Goal: Task Accomplishment & Management: Use online tool/utility

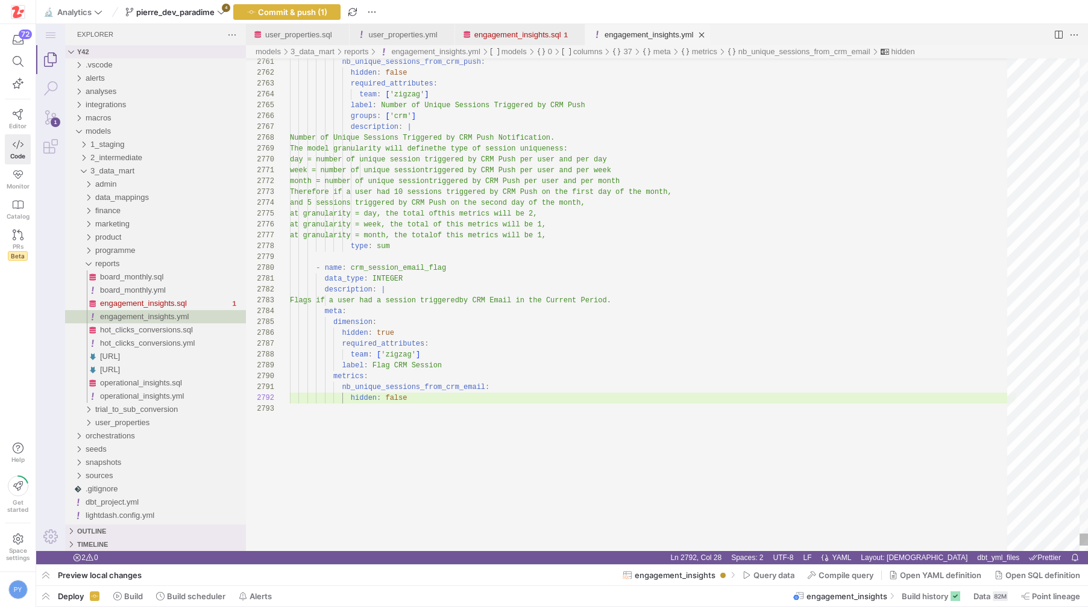
scroll to position [11, 117]
click at [52, 595] on span "button" at bounding box center [45, 596] width 19 height 20
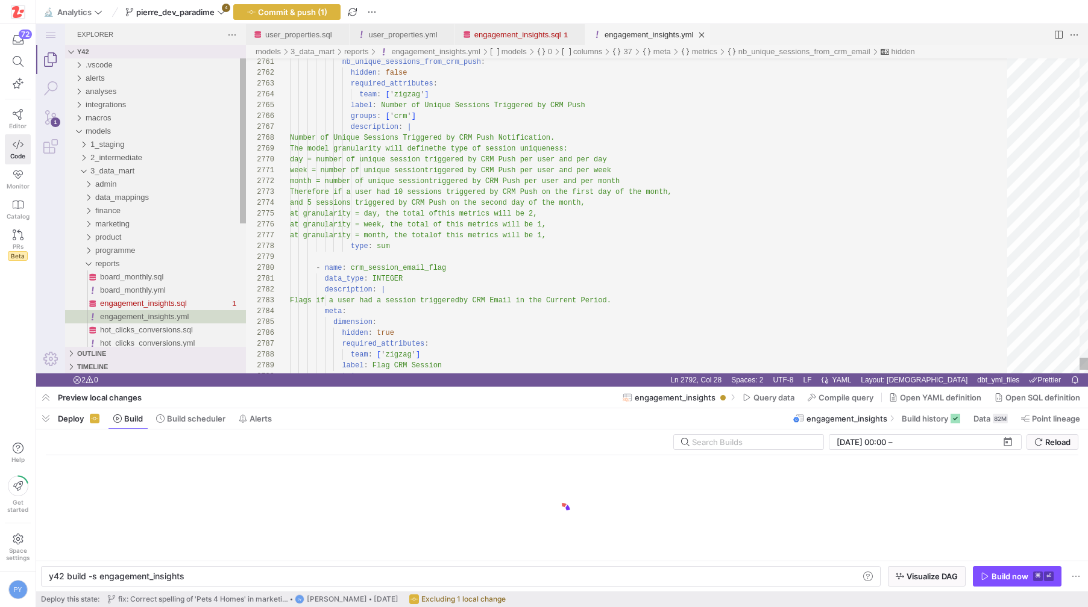
scroll to position [0, 134]
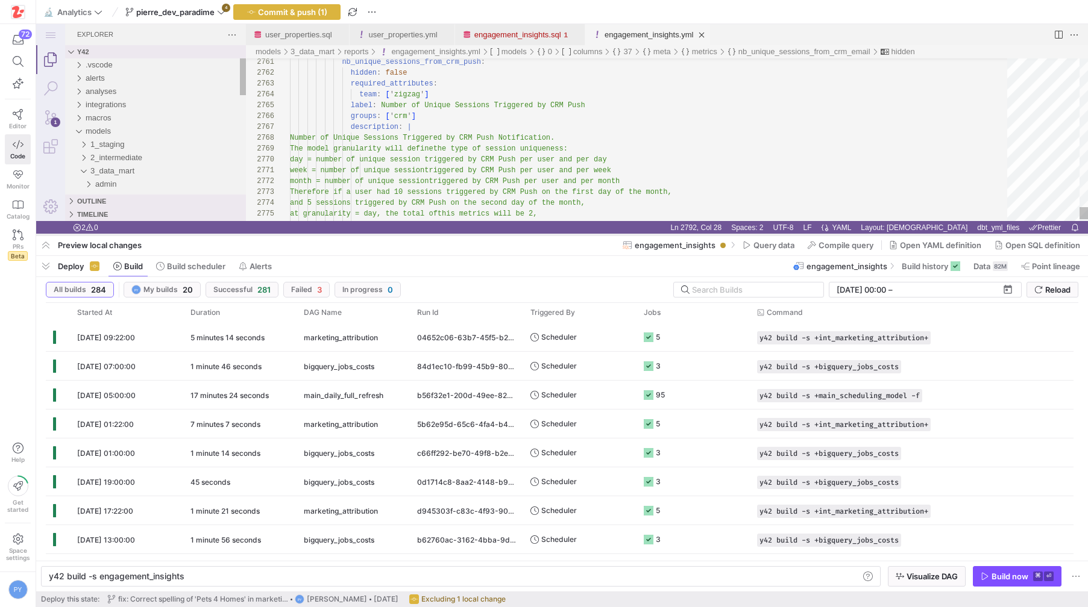
drag, startPoint x: 503, startPoint y: 388, endPoint x: 507, endPoint y: 236, distance: 152.5
click at [507, 236] on div at bounding box center [561, 235] width 1051 height 5
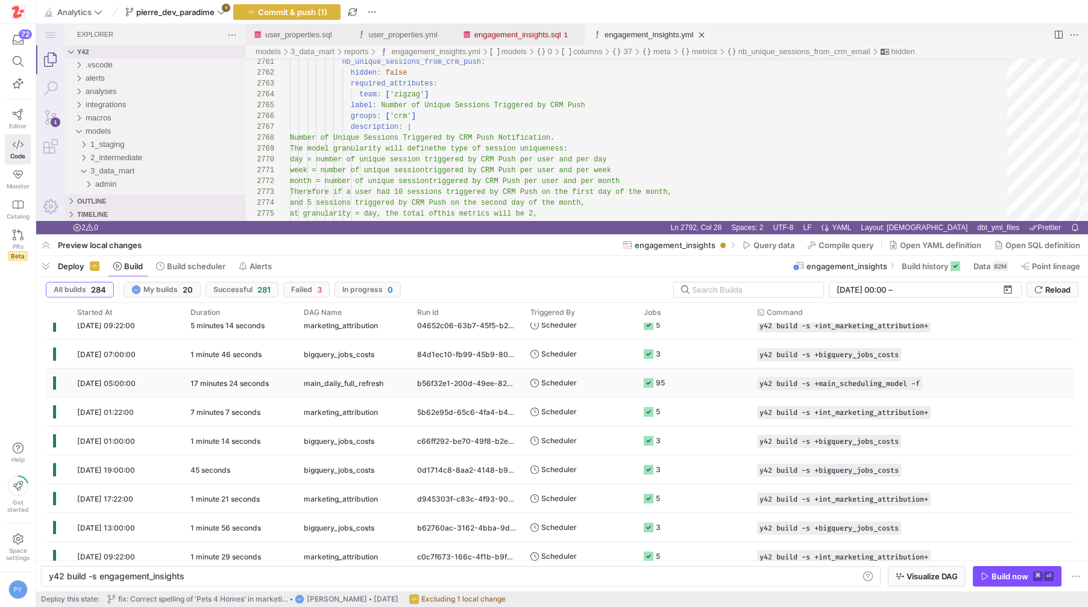
scroll to position [0, 0]
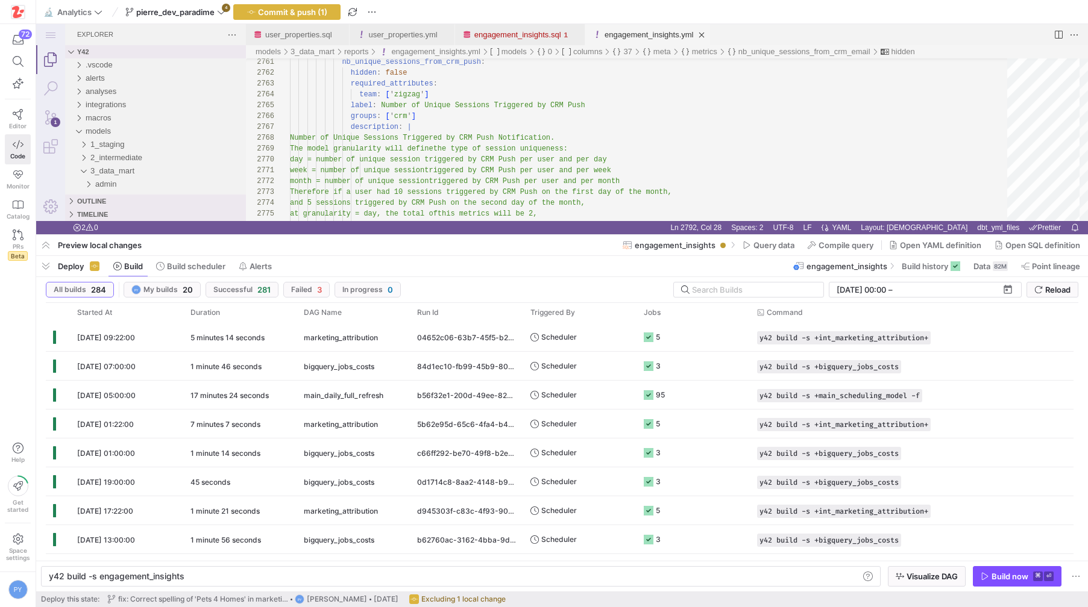
type textarea "week = number of unique session triggered by CRM Push per user and per week mon…"
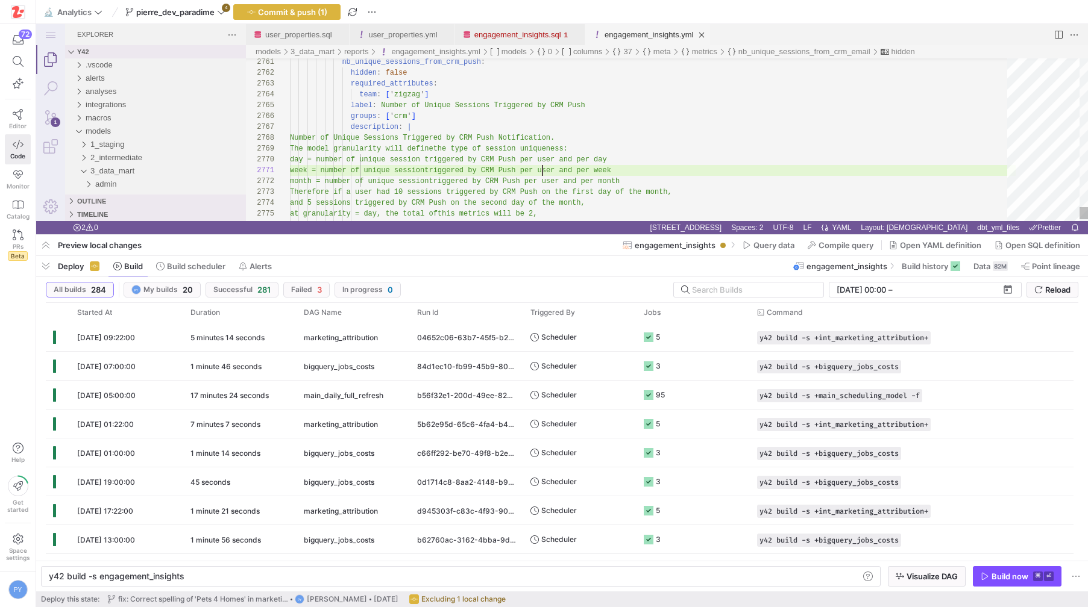
click at [230, 403] on div "17 minutes 24 seconds" at bounding box center [239, 395] width 113 height 28
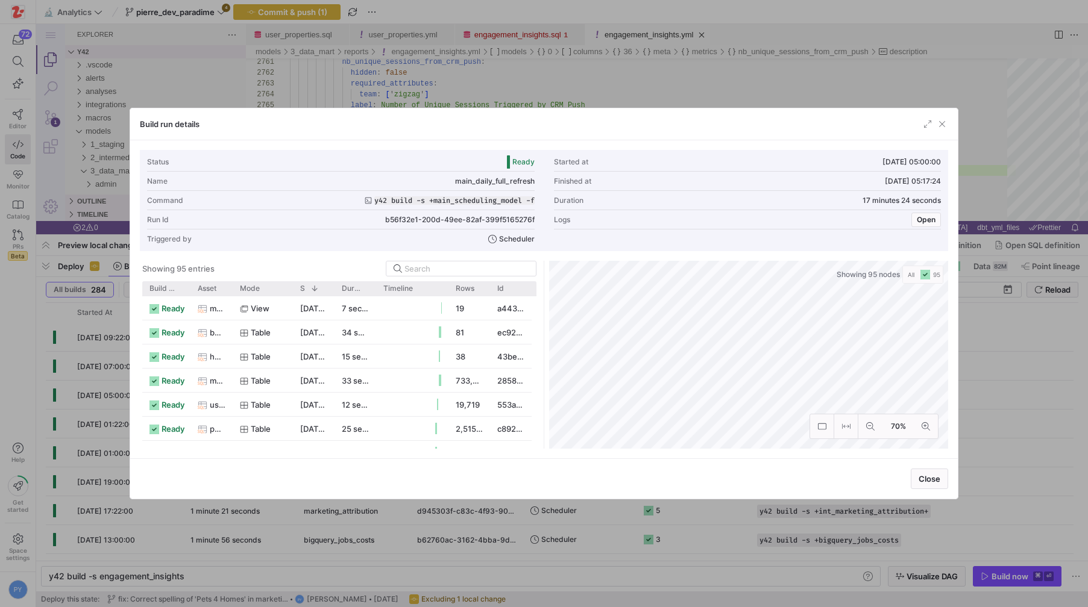
click at [383, 512] on div at bounding box center [544, 303] width 1088 height 607
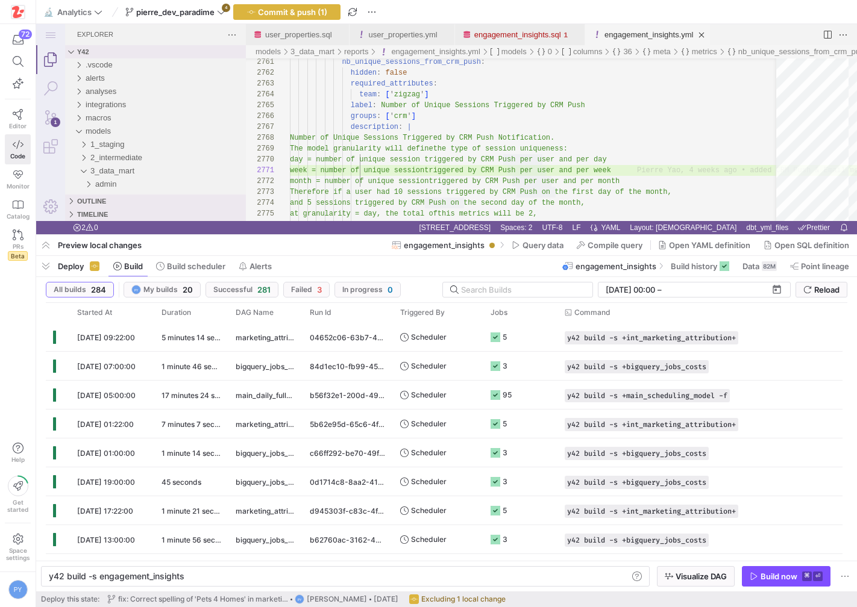
drag, startPoint x: 0, startPoint y: 40, endPoint x: -89, endPoint y: 41, distance: 88.6
click at [0, 41] on html "72 Editor Code Monitor Catalog PRs Beta Help Get started Space settings PY 🔬 An…" at bounding box center [428, 303] width 857 height 607
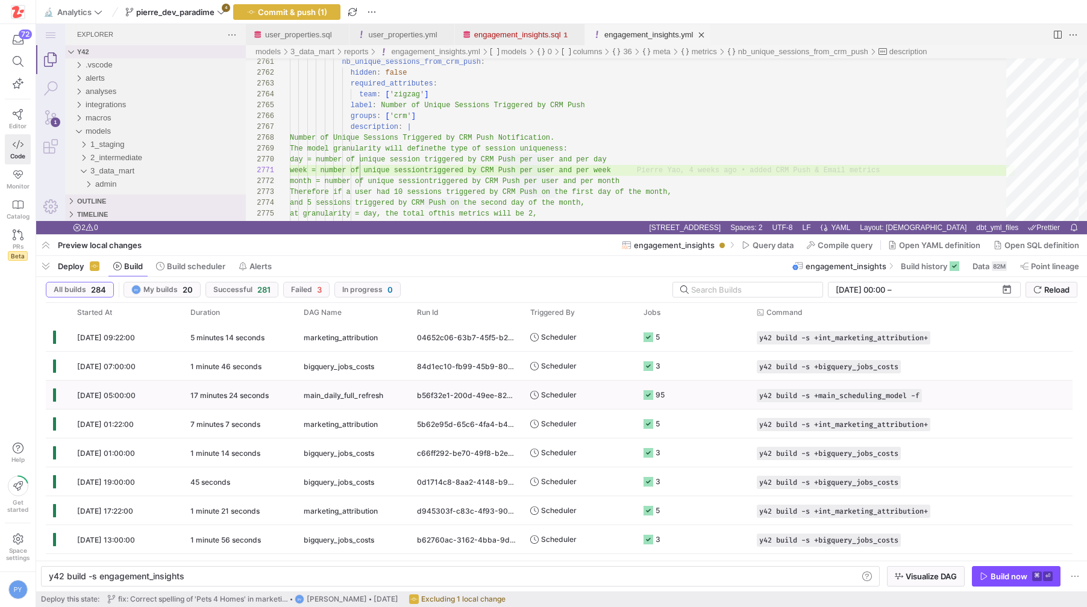
click at [378, 399] on span "main_daily_full_refresh" at bounding box center [344, 395] width 80 height 28
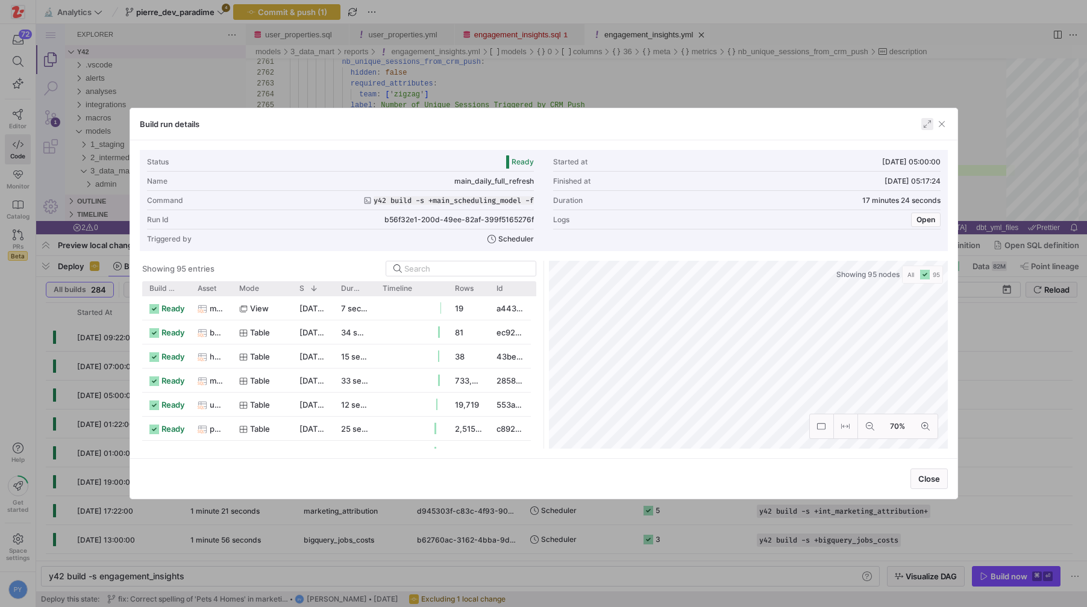
click at [924, 124] on span "button" at bounding box center [927, 124] width 12 height 12
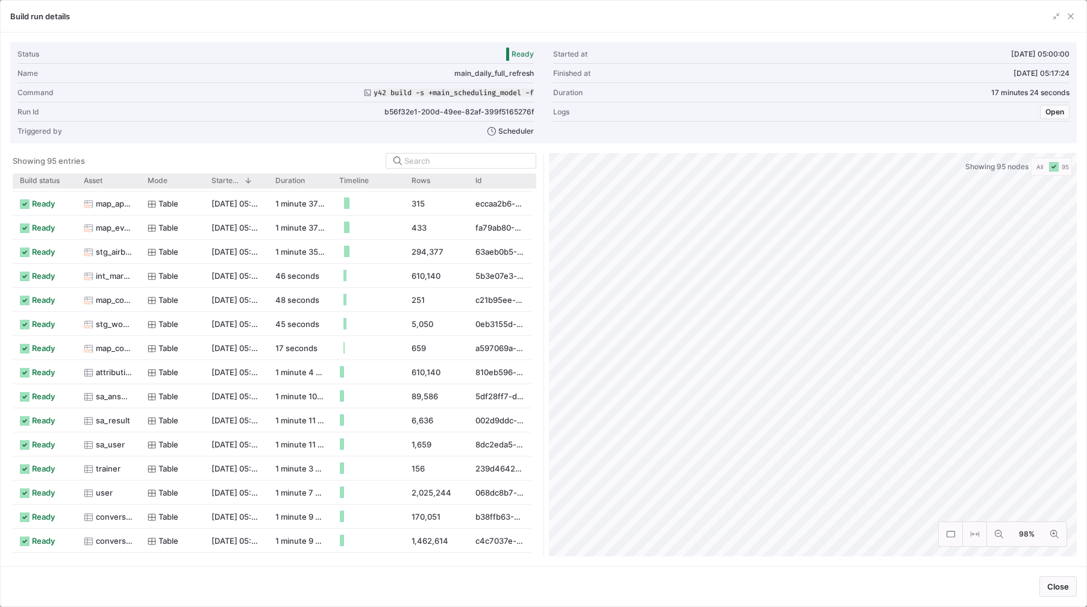
scroll to position [600, 0]
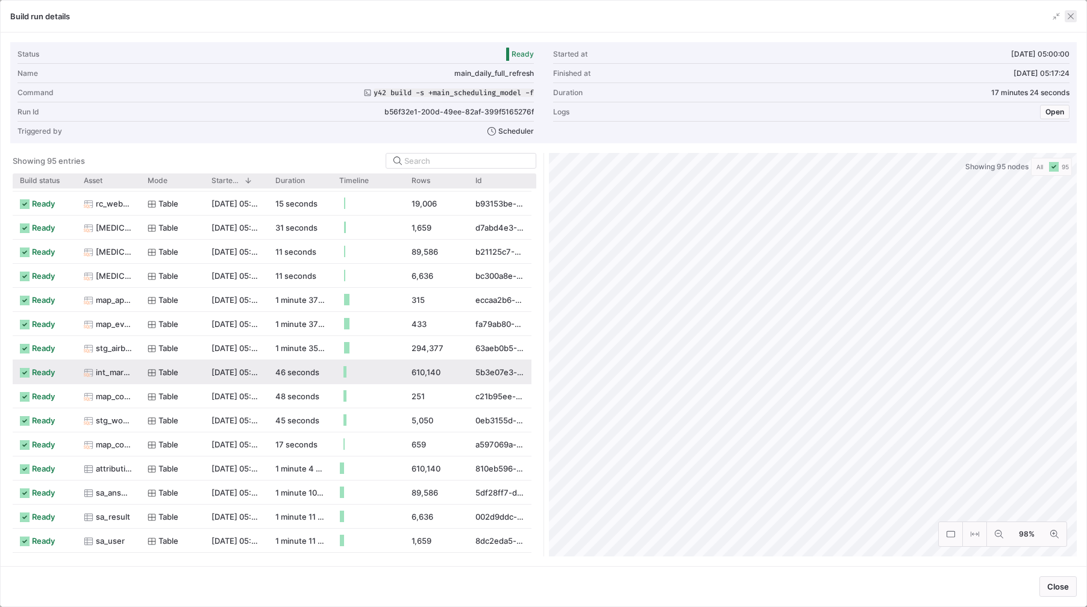
click at [1070, 16] on span "button" at bounding box center [1071, 16] width 12 height 12
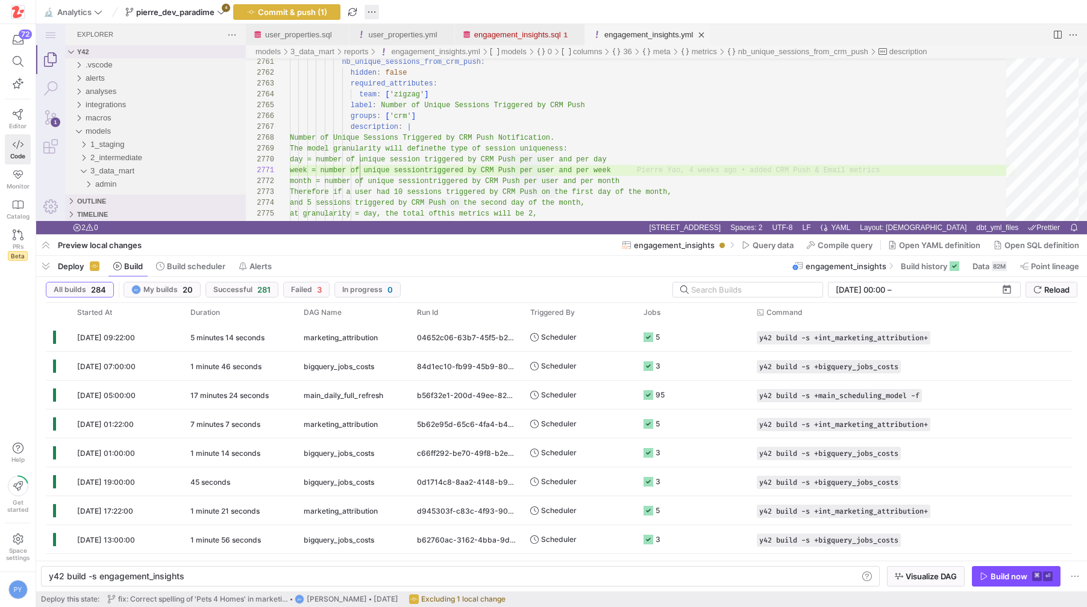
click at [371, 14] on span "button" at bounding box center [372, 12] width 14 height 14
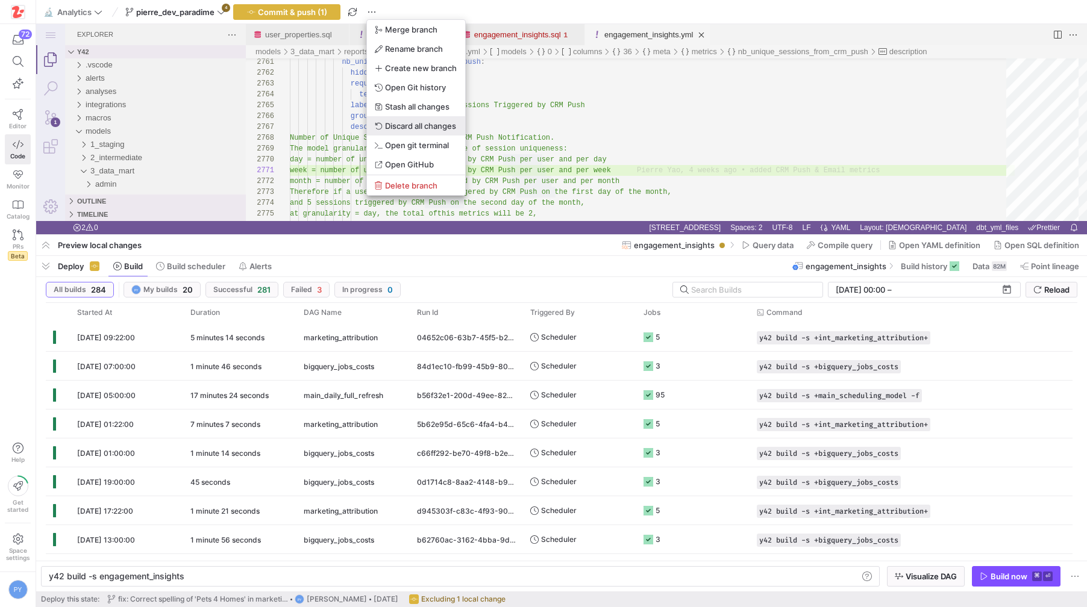
click at [434, 124] on span "Discard all changes" at bounding box center [420, 126] width 71 height 10
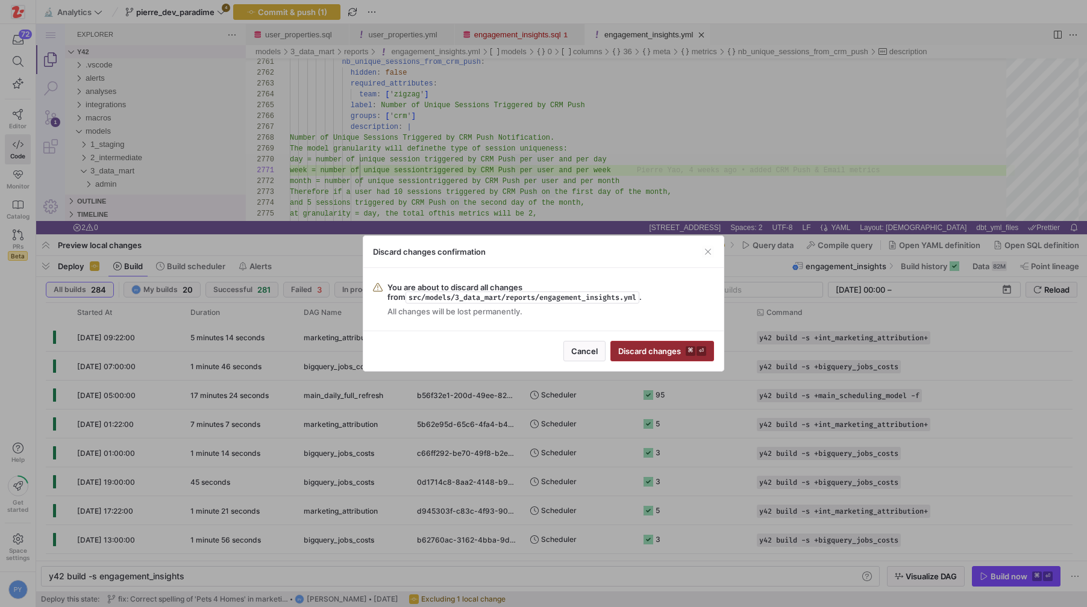
click at [646, 350] on span "Discard changes ⌘ ⏎" at bounding box center [662, 351] width 88 height 10
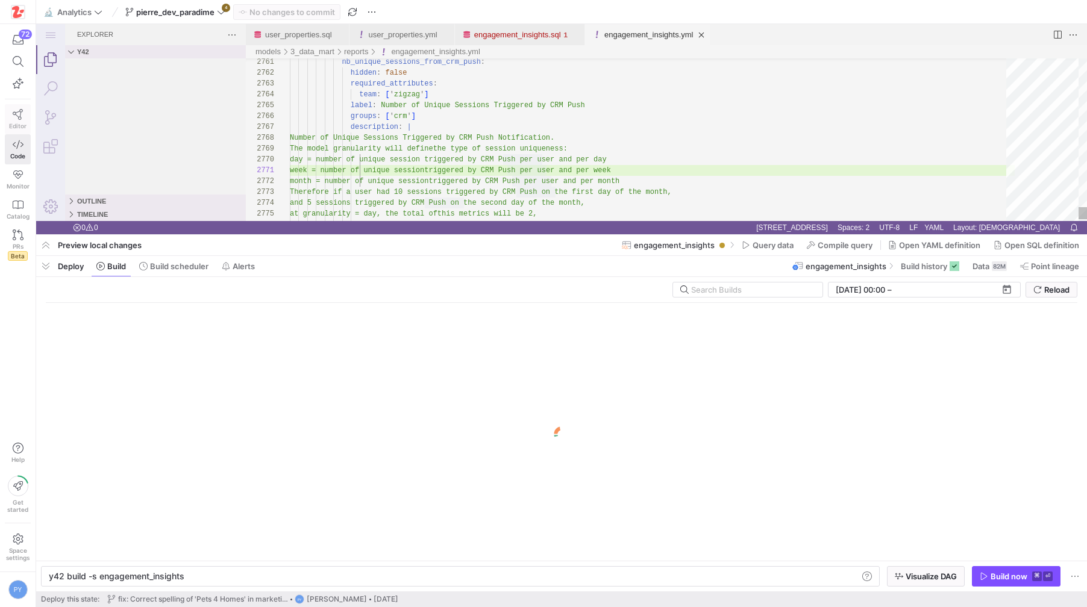
click at [19, 116] on icon at bounding box center [18, 114] width 11 height 11
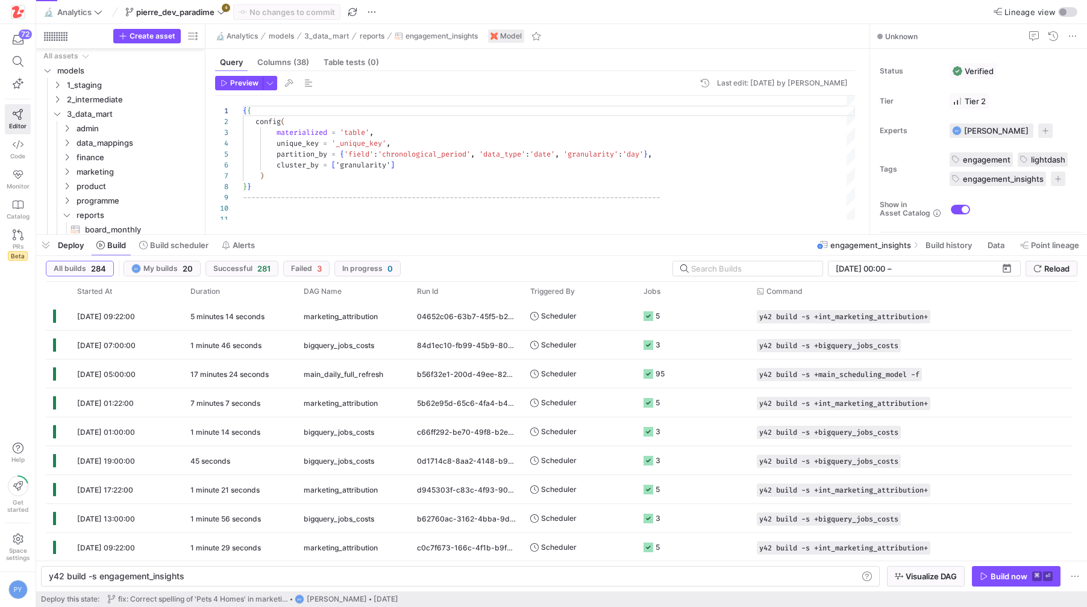
scroll to position [108, 0]
click at [186, 13] on span "pierre_dev_paradime" at bounding box center [175, 12] width 78 height 10
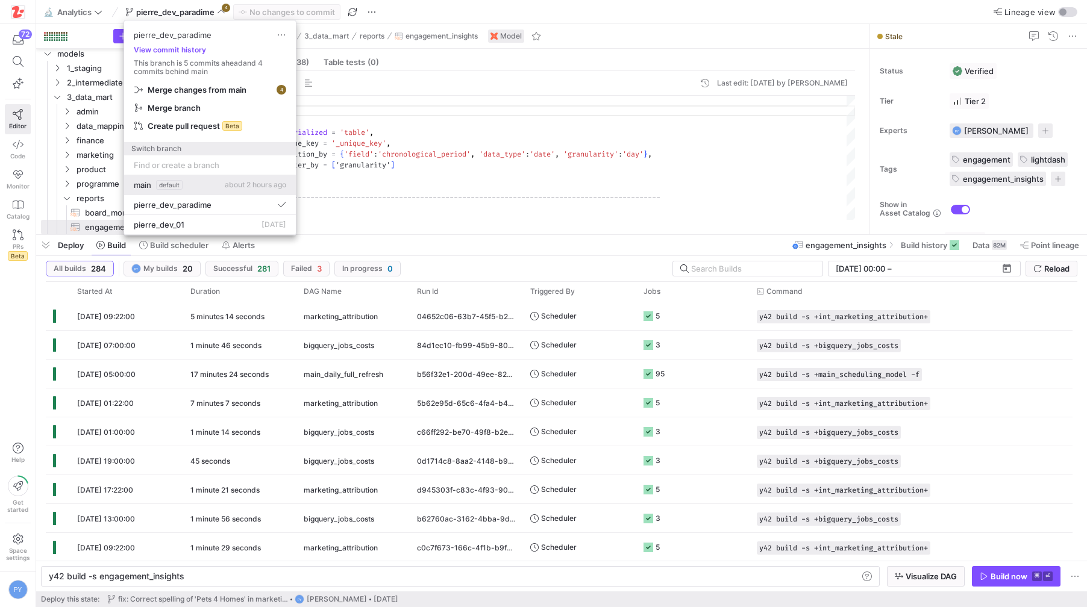
click at [152, 184] on div "main default" at bounding box center [158, 185] width 49 height 10
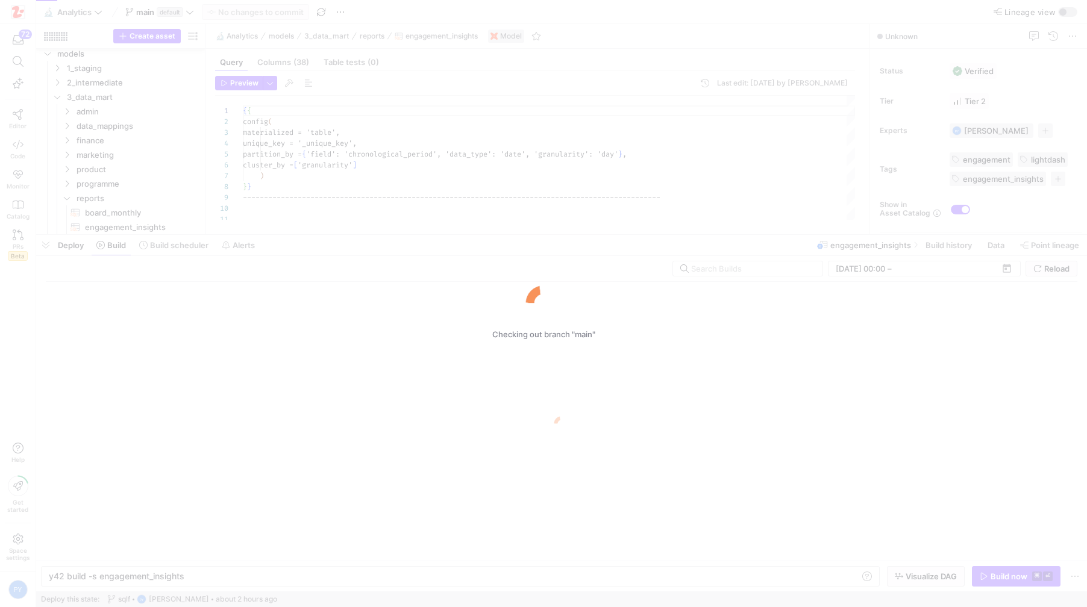
scroll to position [108, 0]
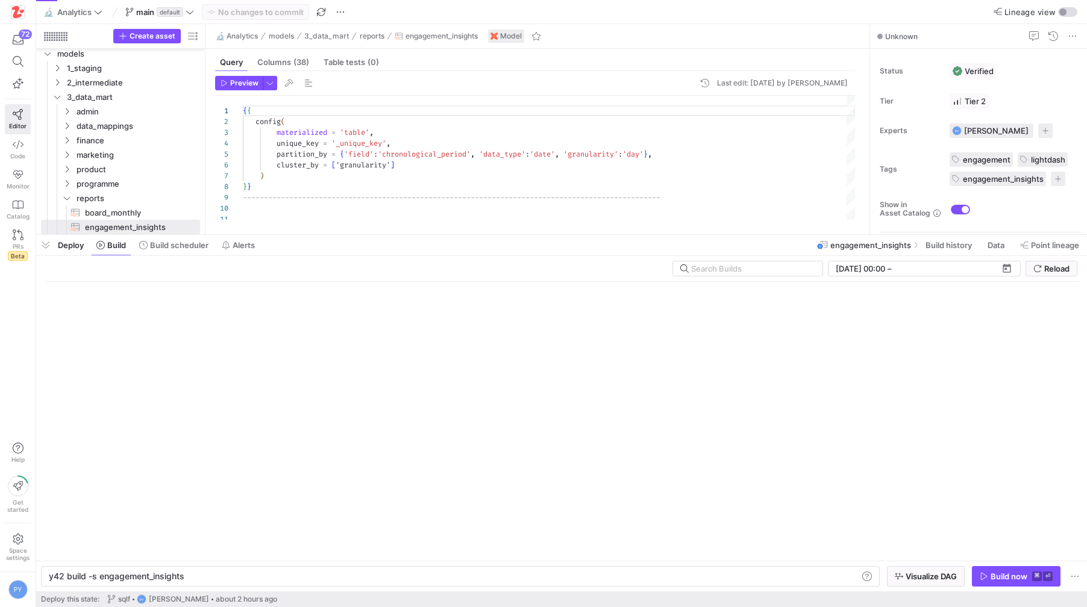
click at [1012, 13] on span "Lineage view" at bounding box center [1029, 12] width 51 height 10
click at [1058, 13] on button "Lineage view" at bounding box center [1067, 12] width 19 height 10
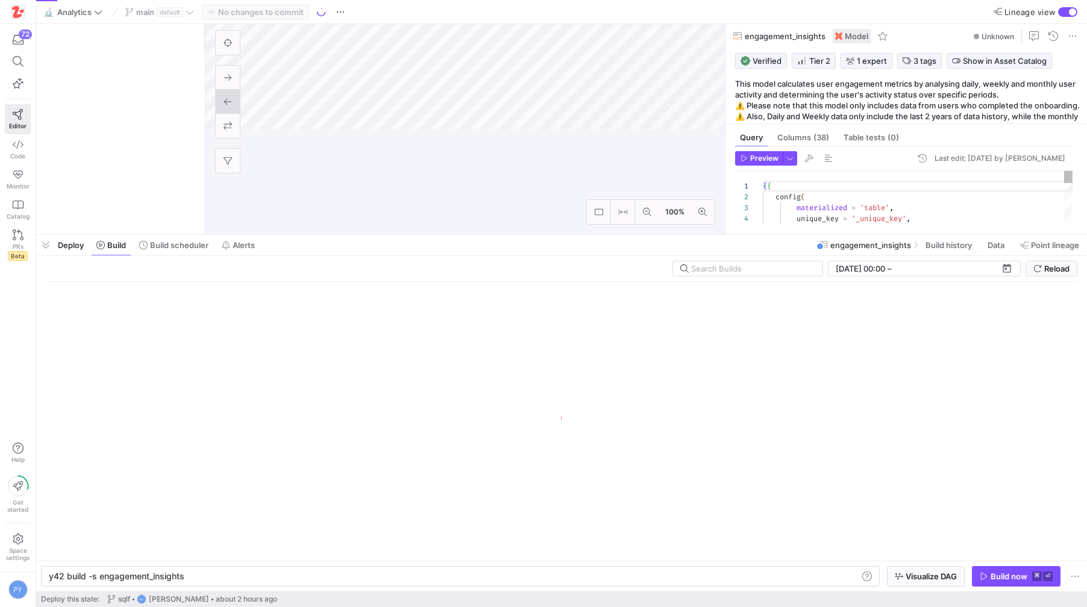
scroll to position [108, 0]
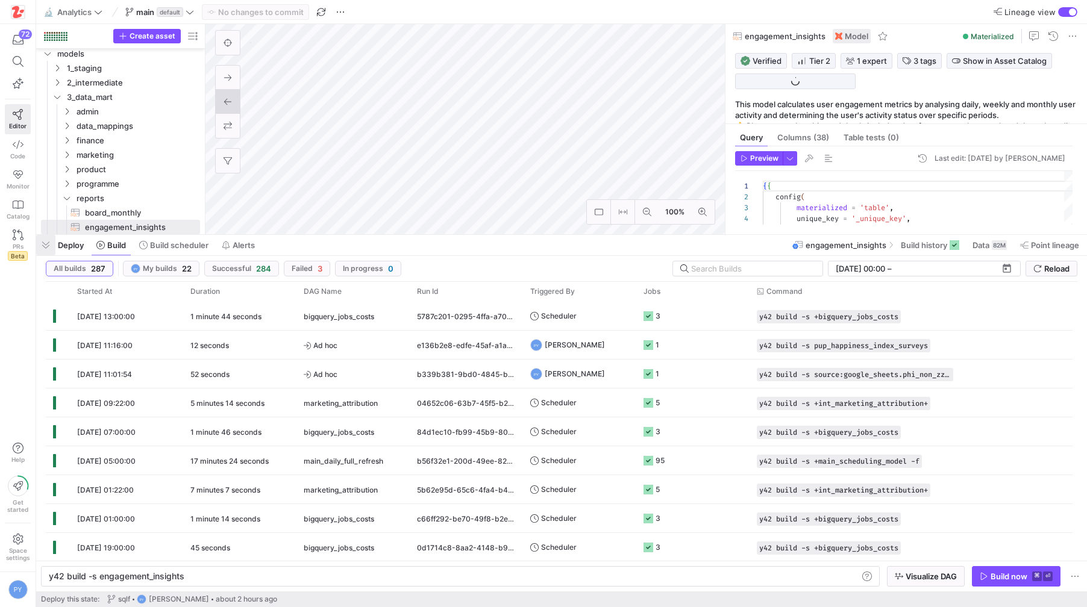
click at [44, 249] on span "button" at bounding box center [45, 245] width 19 height 20
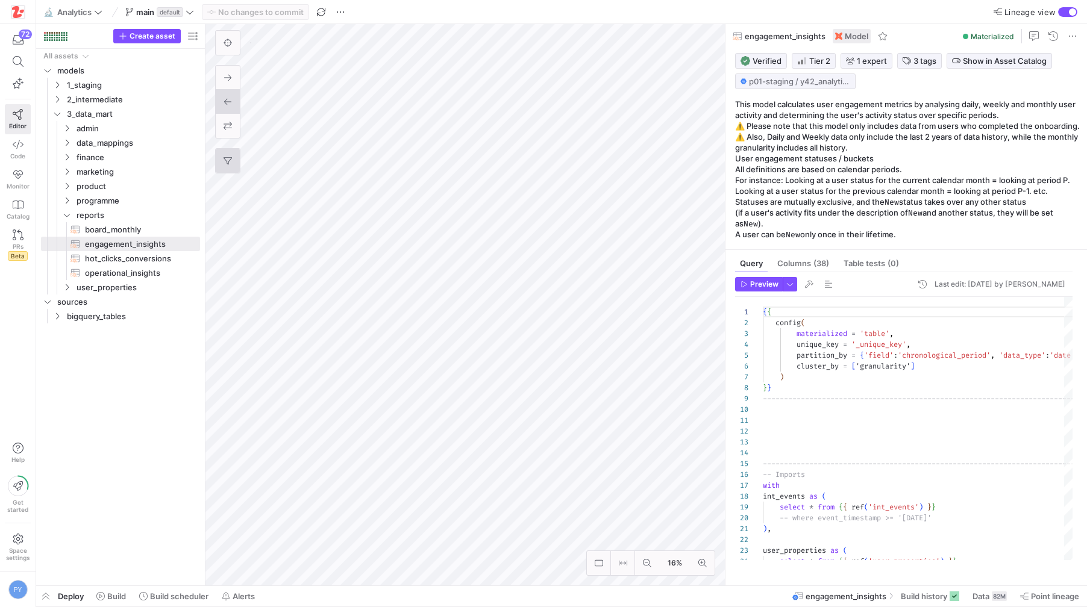
click at [227, 159] on icon at bounding box center [228, 161] width 8 height 8
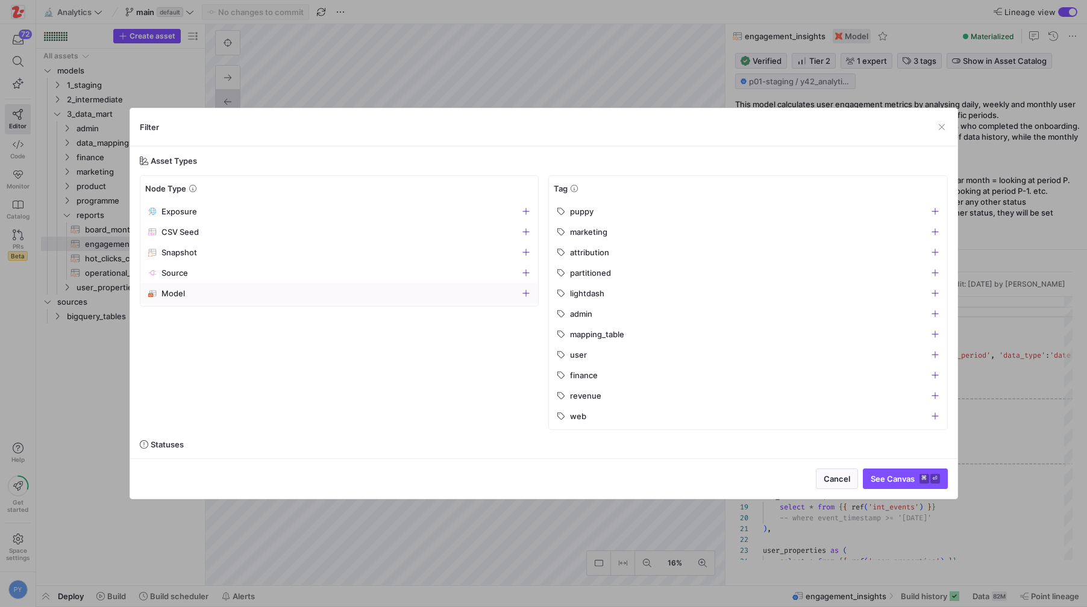
click at [522, 293] on icon "button" at bounding box center [526, 293] width 8 height 8
click at [892, 481] on span "See Canvas ⌘ ⏎" at bounding box center [905, 479] width 69 height 10
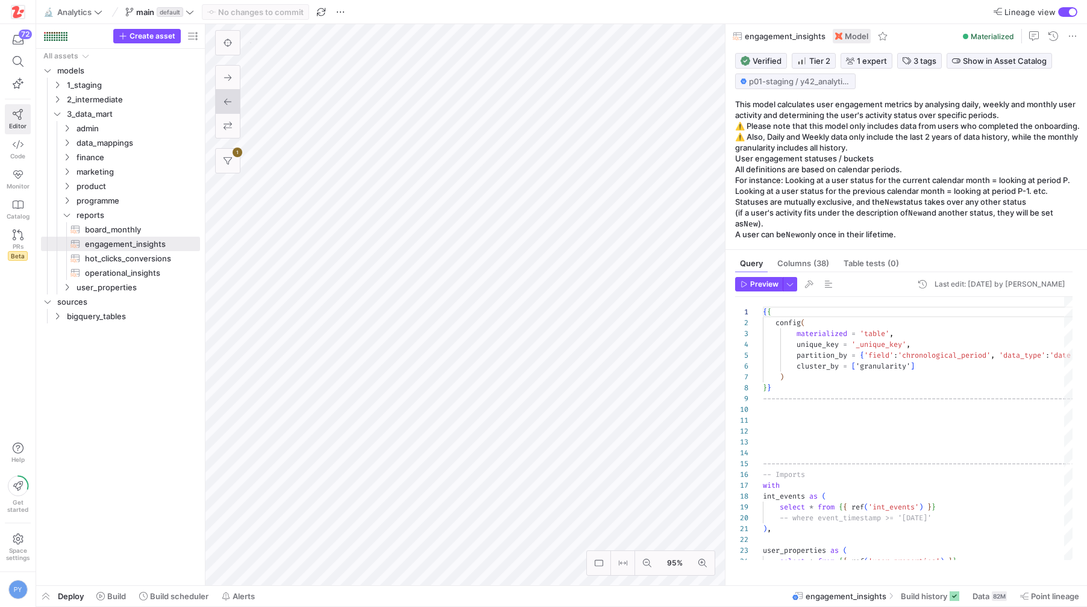
click at [19, 117] on icon at bounding box center [18, 114] width 10 height 11
click at [149, 41] on span "button" at bounding box center [147, 36] width 66 height 13
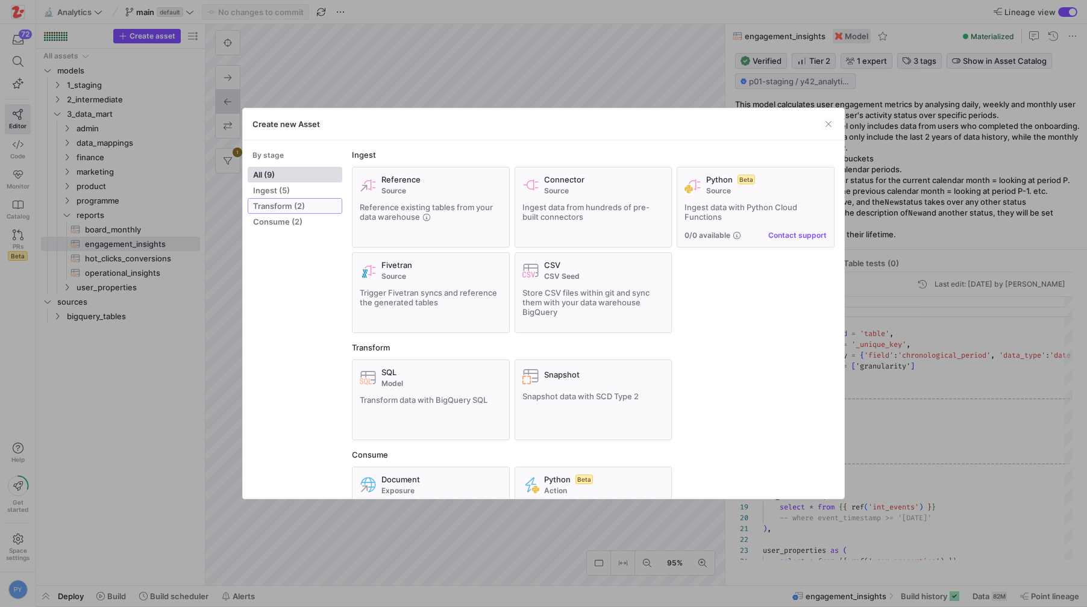
click at [293, 205] on span "Transform (2)" at bounding box center [295, 206] width 84 height 10
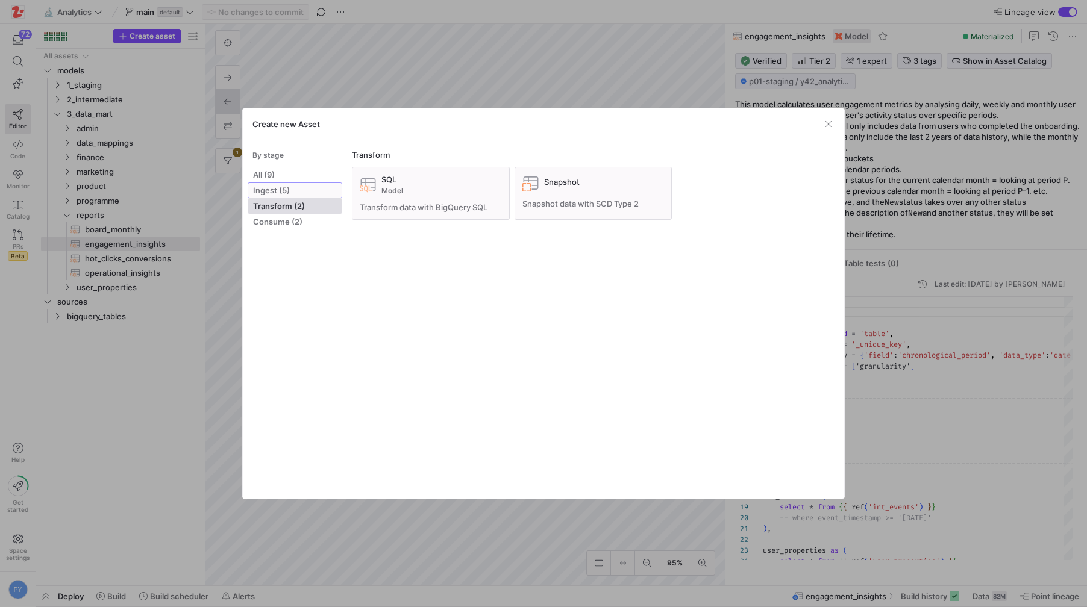
click at [280, 189] on span "Ingest (5)" at bounding box center [295, 191] width 84 height 10
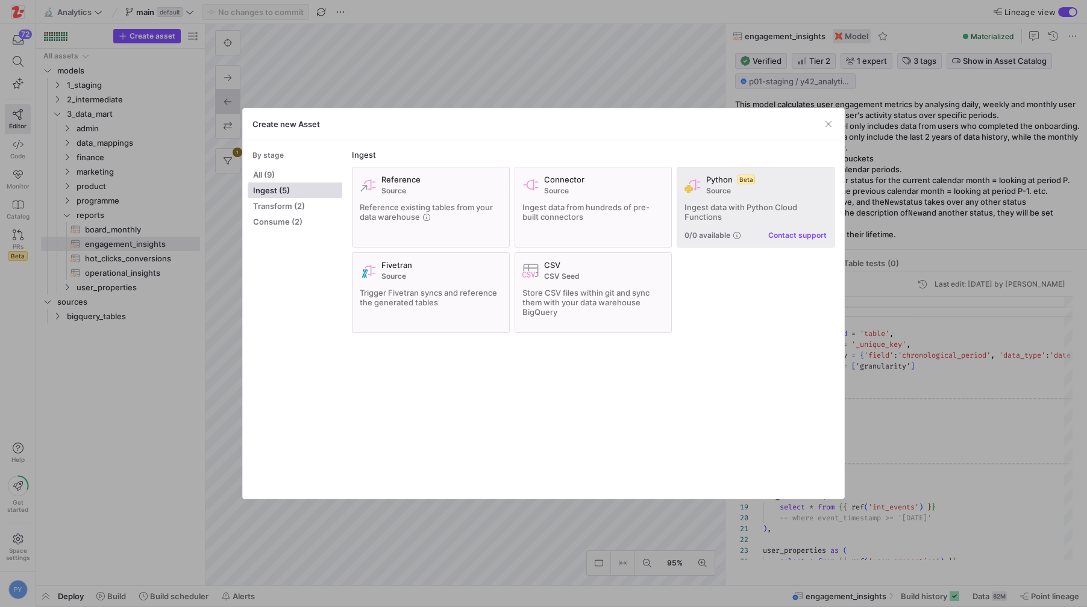
click at [757, 213] on div "Ingest data with Python Cloud Functions" at bounding box center [755, 211] width 142 height 19
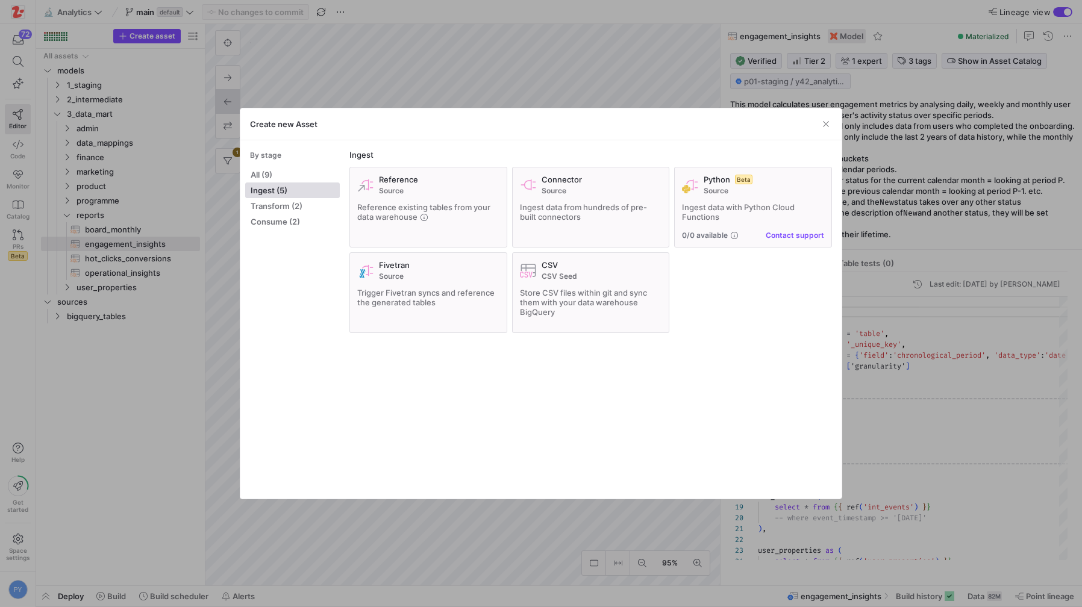
click at [709, 291] on div "Reference Source Reference existing tables from your data warehouse Connector S…" at bounding box center [590, 250] width 483 height 166
click at [286, 207] on span "Transform (2)" at bounding box center [293, 206] width 84 height 10
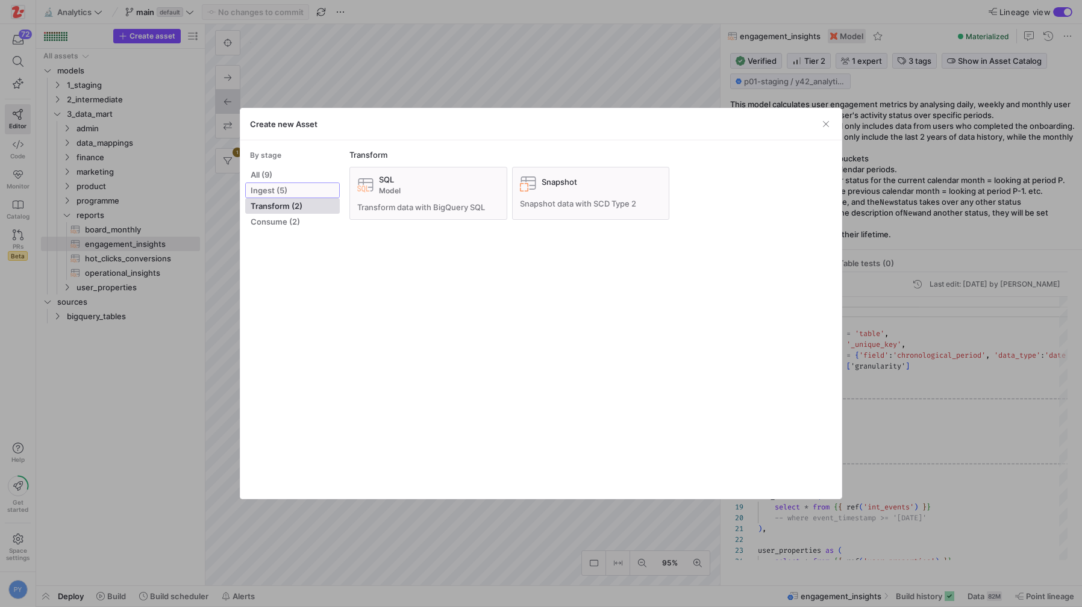
click at [284, 193] on span "Ingest (5)" at bounding box center [293, 191] width 84 height 10
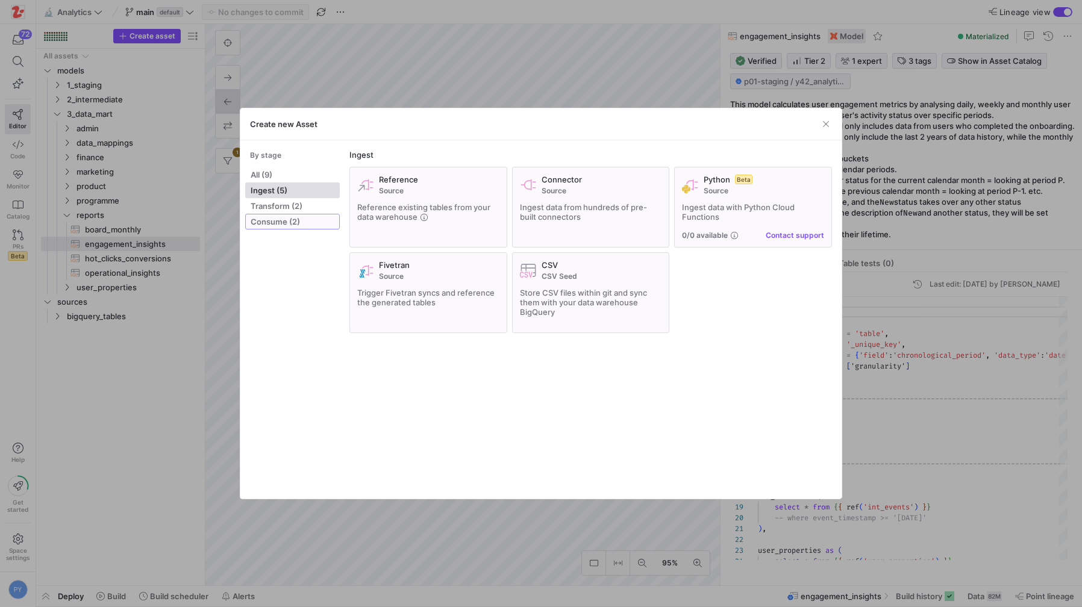
click at [278, 216] on span at bounding box center [292, 221] width 93 height 14
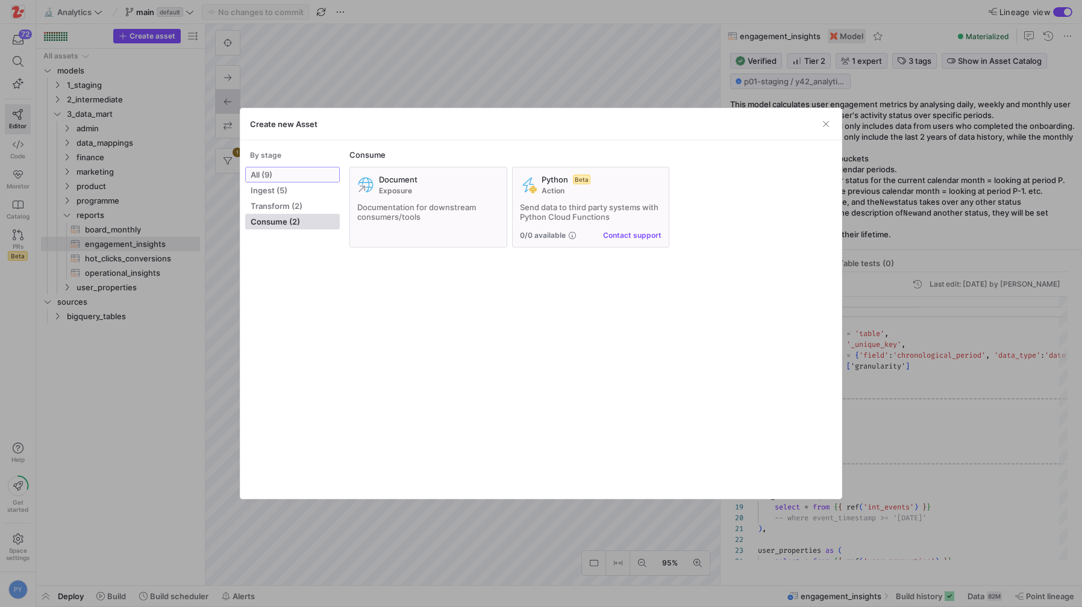
click at [277, 172] on span "All (9)" at bounding box center [293, 175] width 84 height 10
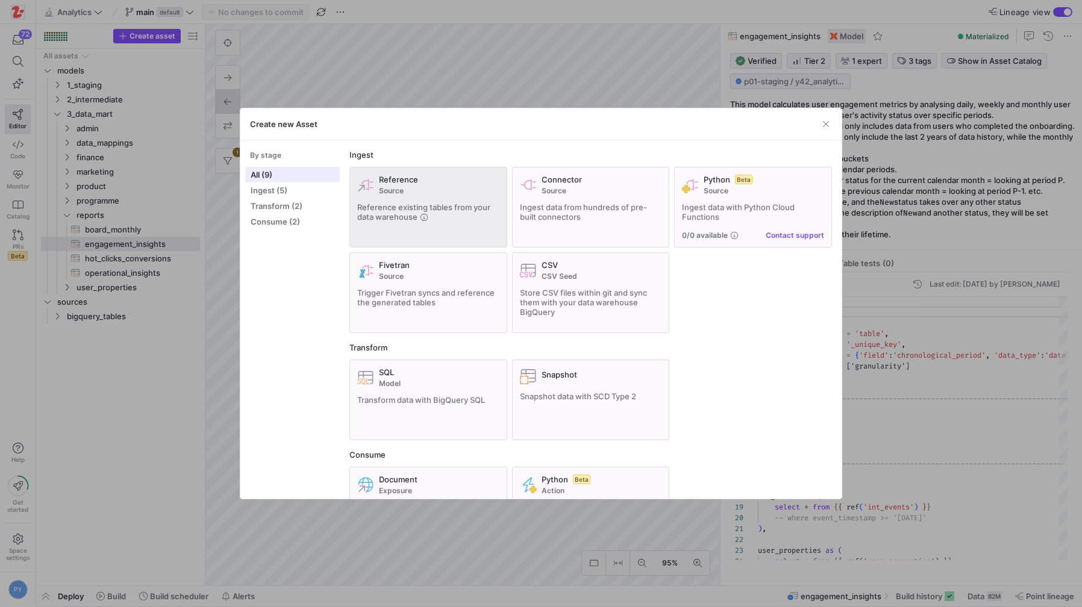
scroll to position [58, 0]
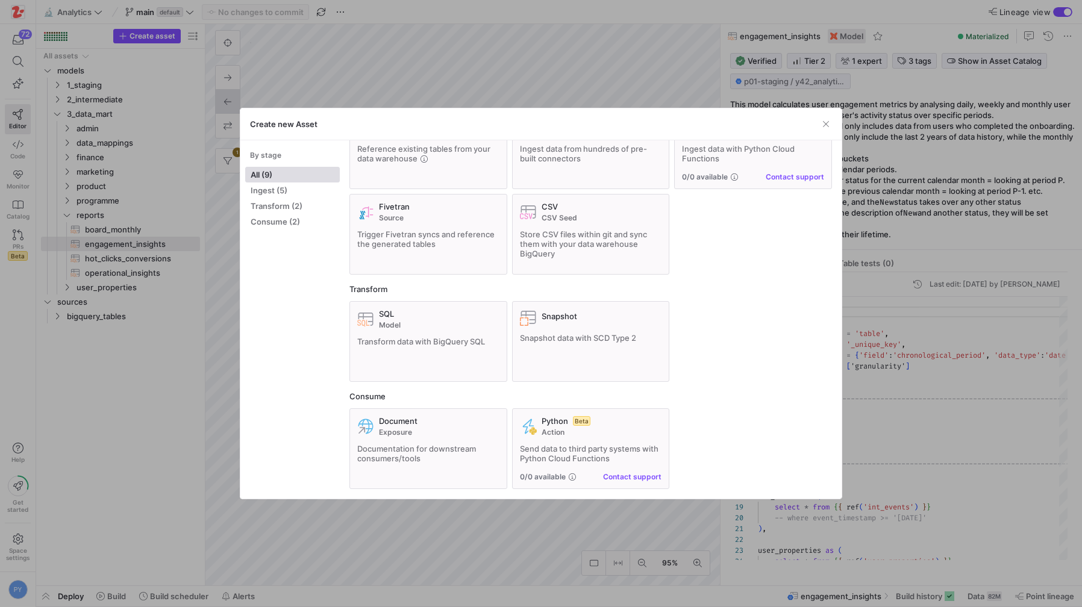
click at [928, 336] on div at bounding box center [541, 303] width 1082 height 607
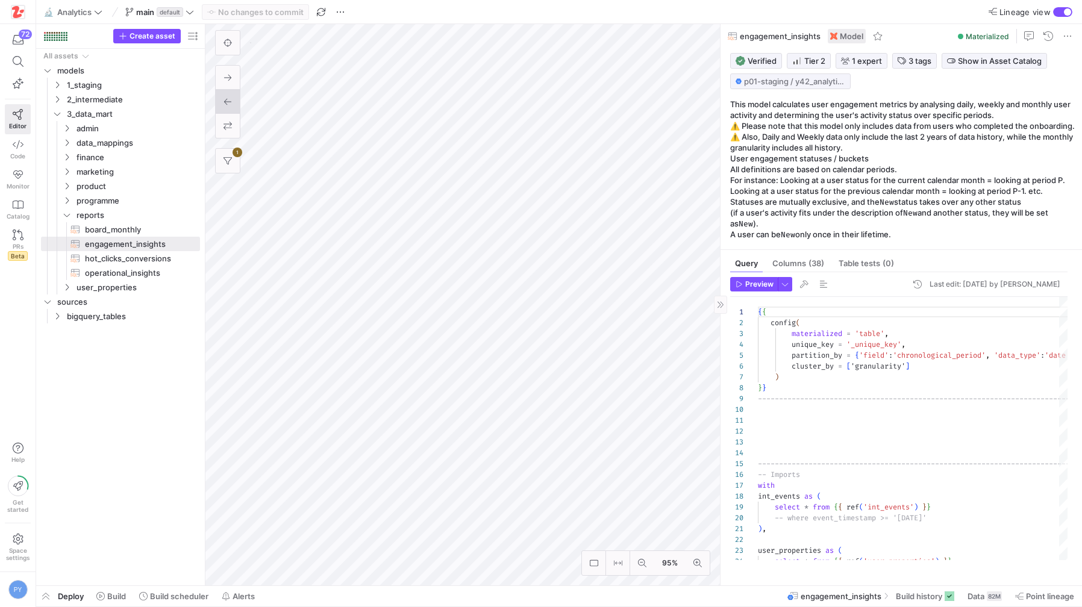
scroll to position [108, 0]
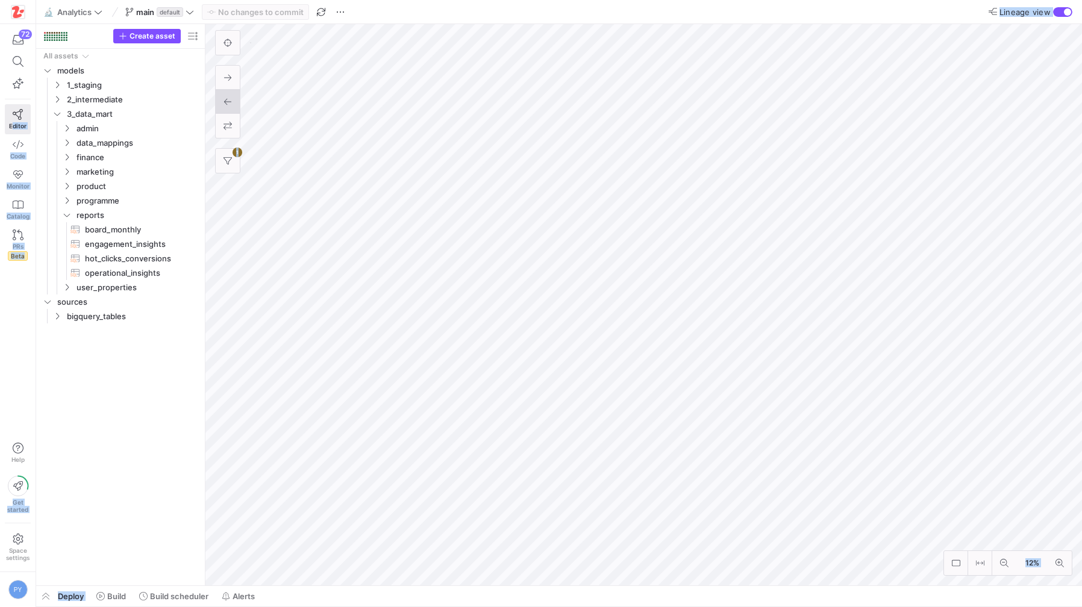
click at [1062, 7] on mat-slide-toggle "Lineage view" at bounding box center [1031, 12] width 84 height 10
click at [1062, 12] on div "button" at bounding box center [1062, 12] width 19 height 10
